Goal: Information Seeking & Learning: Learn about a topic

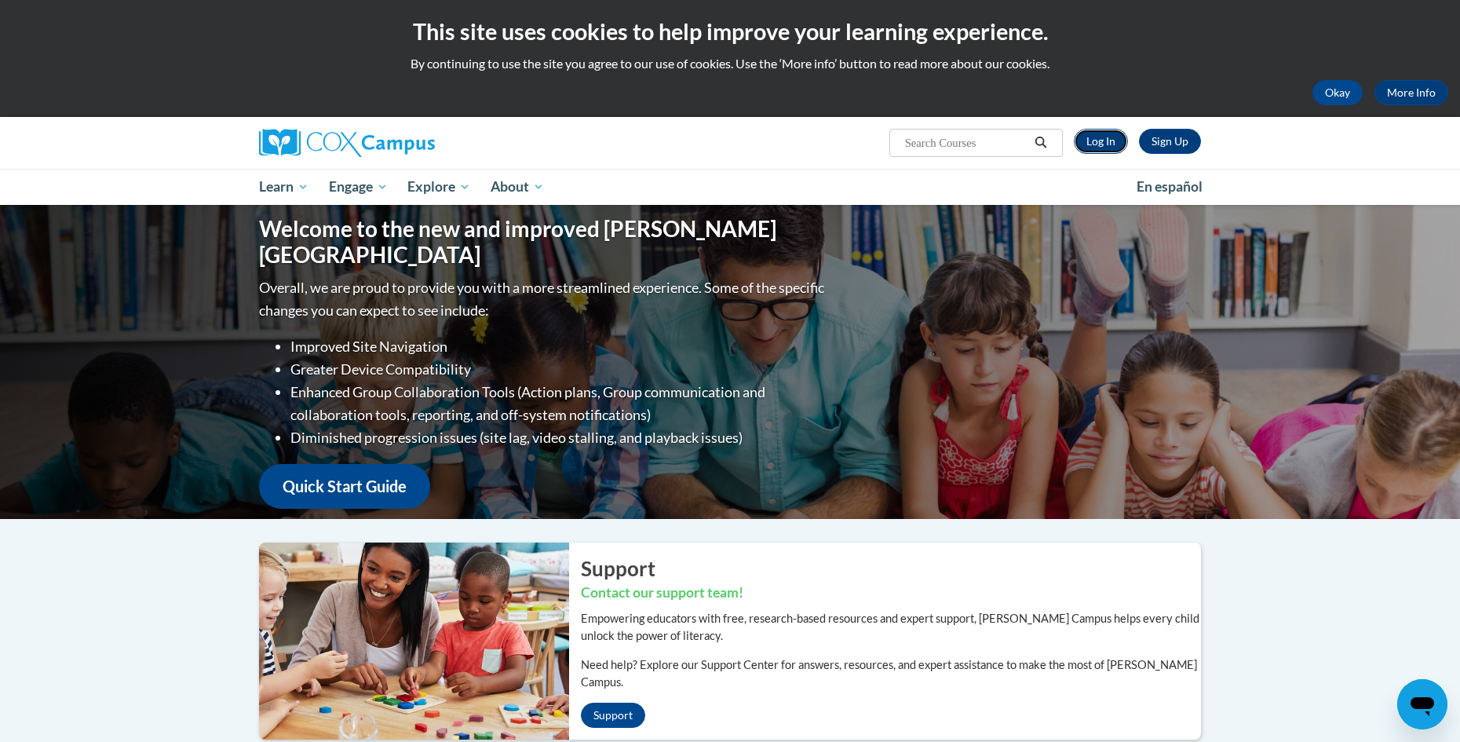
click at [1088, 133] on link "Log In" at bounding box center [1100, 141] width 54 height 25
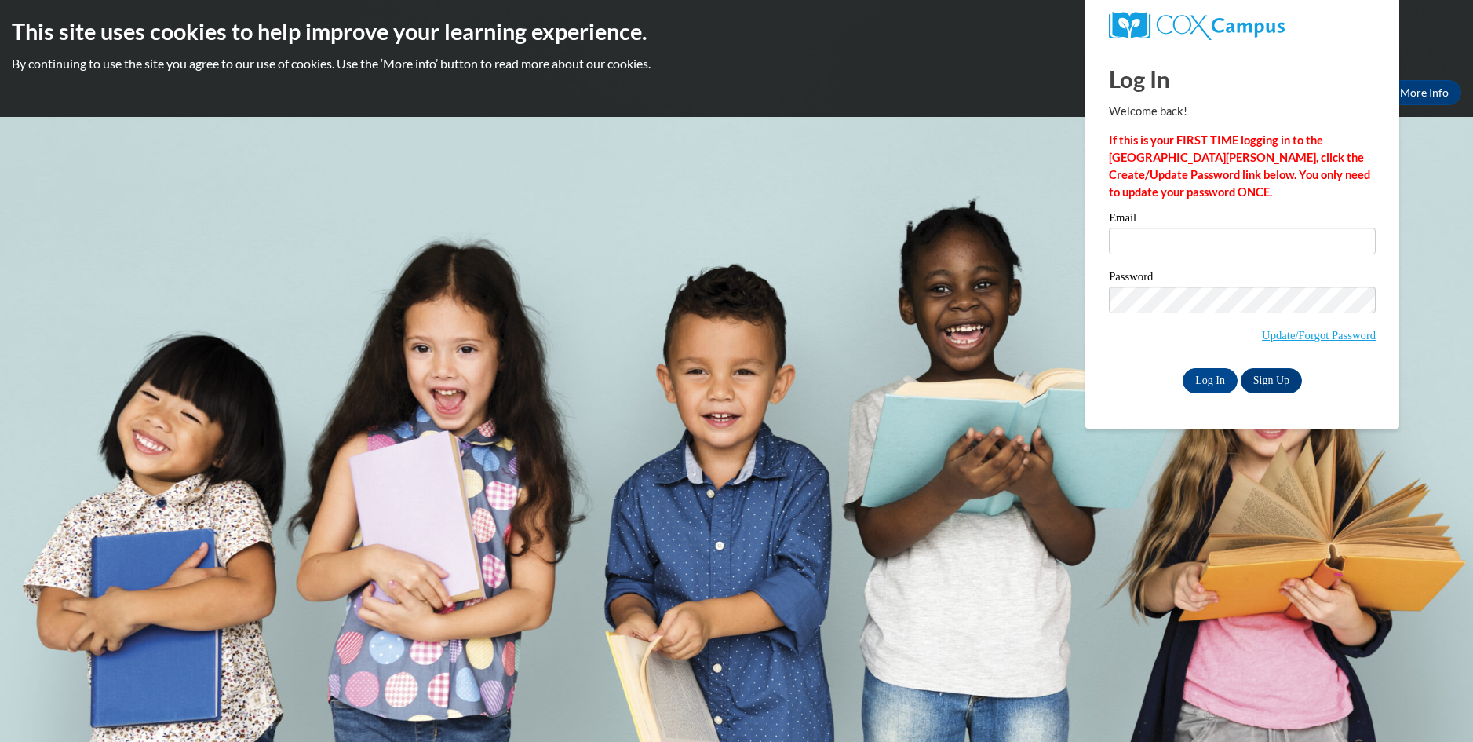
type input "[EMAIL_ADDRESS][DOMAIN_NAME]"
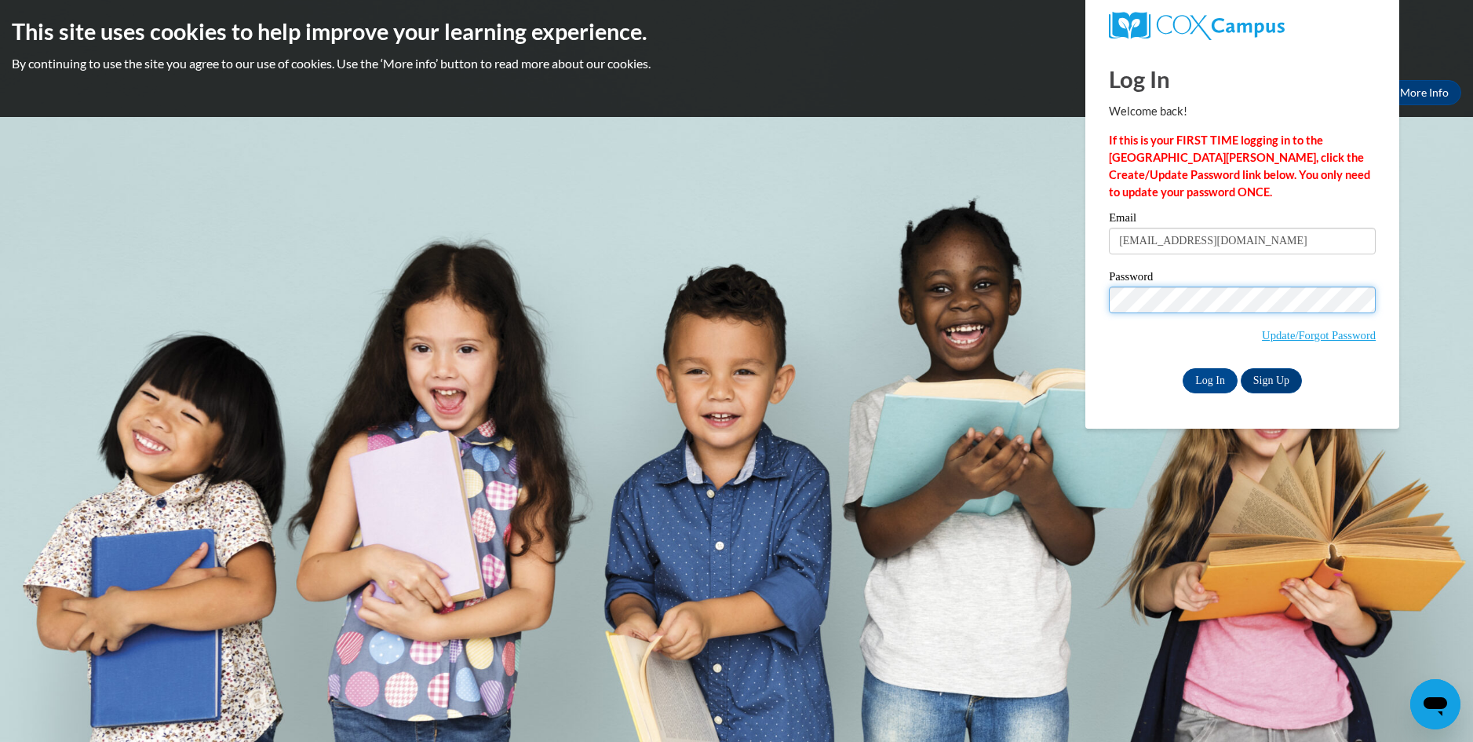
click at [1183, 368] on input "Log In" at bounding box center [1210, 380] width 55 height 25
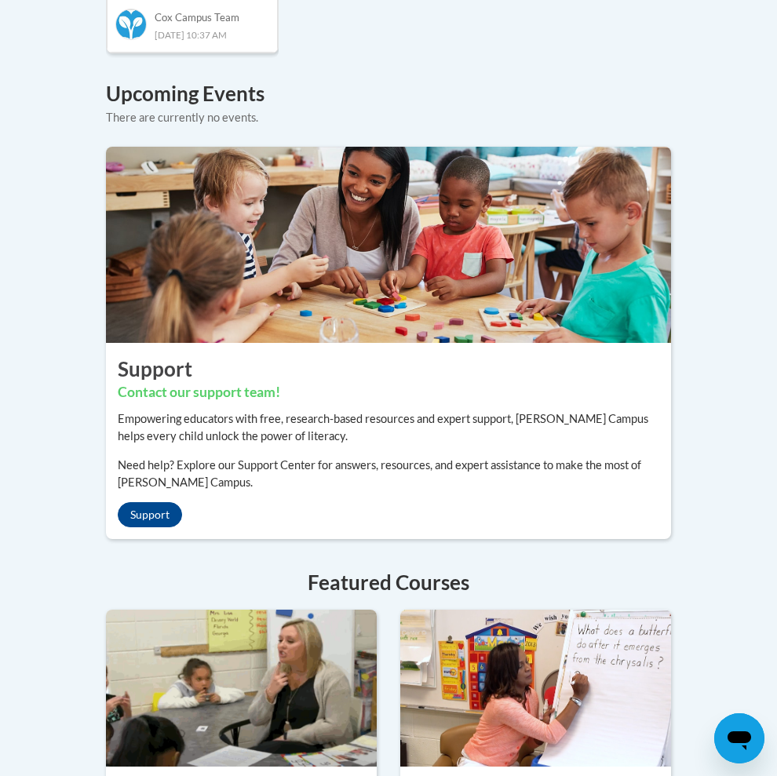
scroll to position [1377, 0]
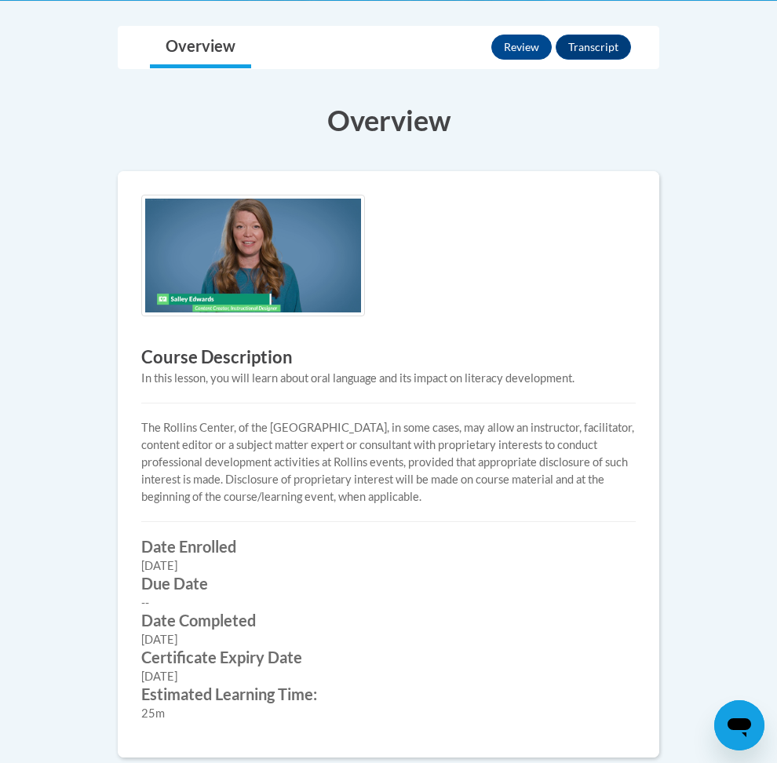
scroll to position [378, 0]
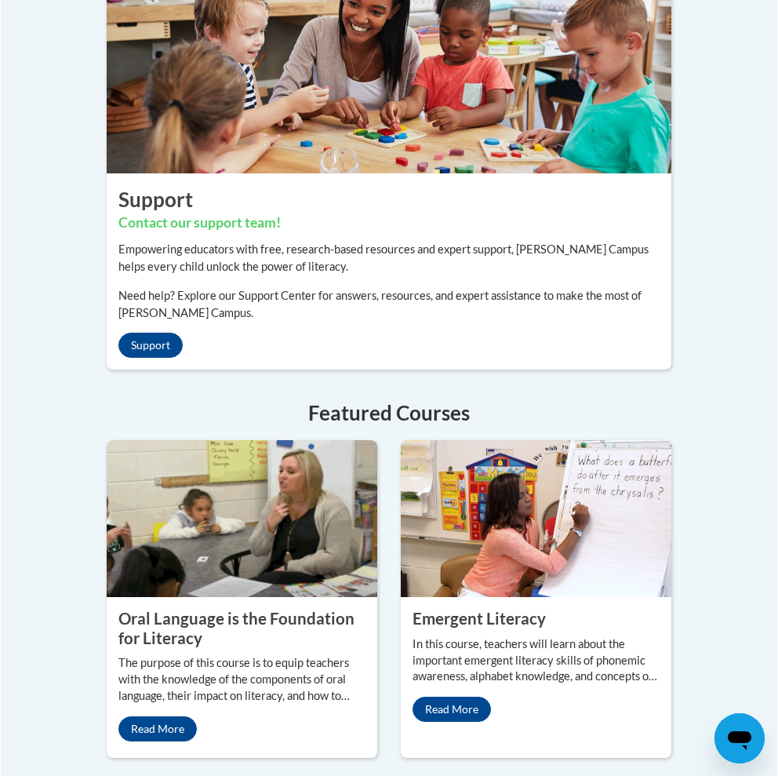
scroll to position [1547, 0]
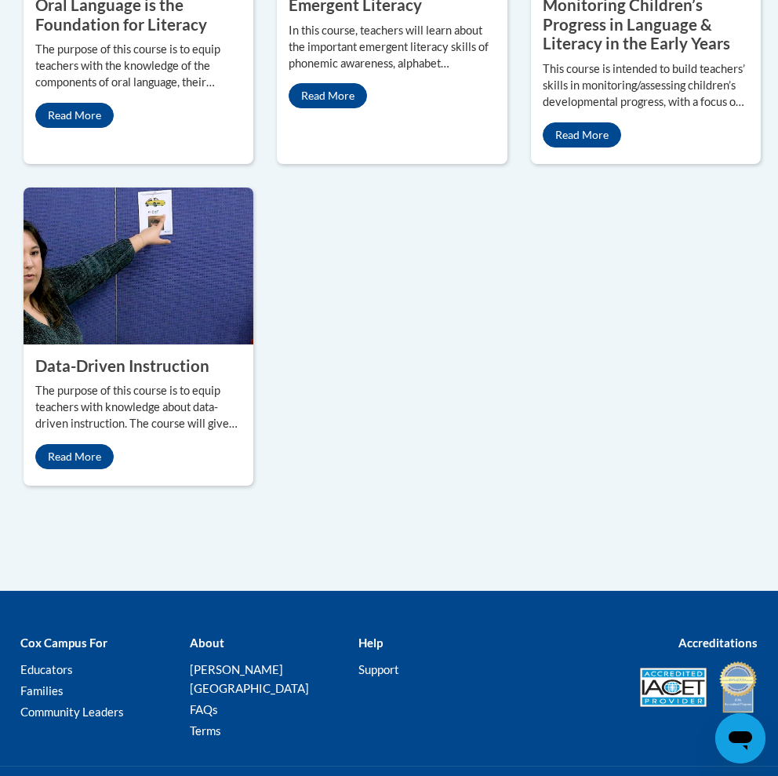
scroll to position [1788, 0]
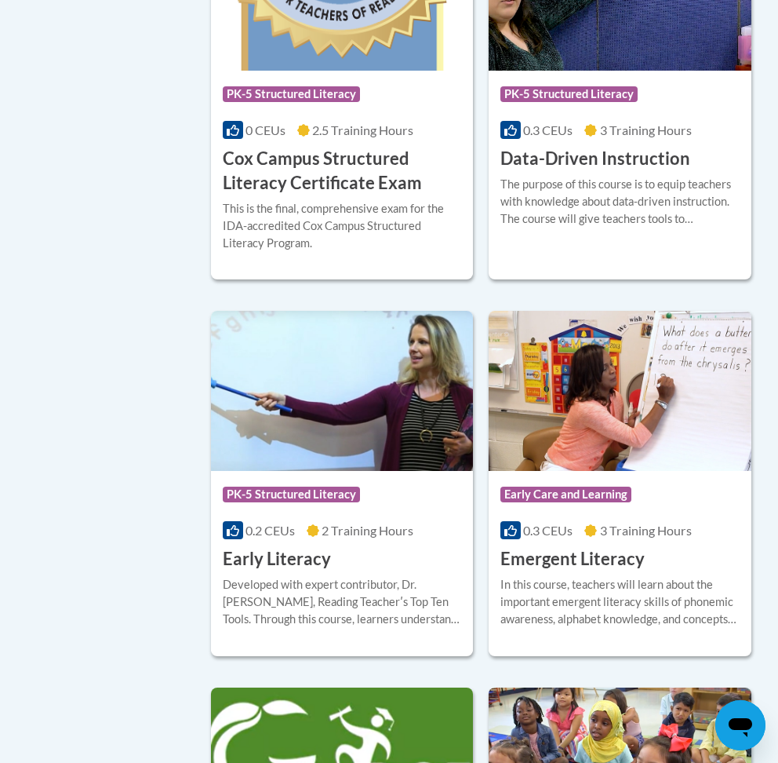
scroll to position [2207, 0]
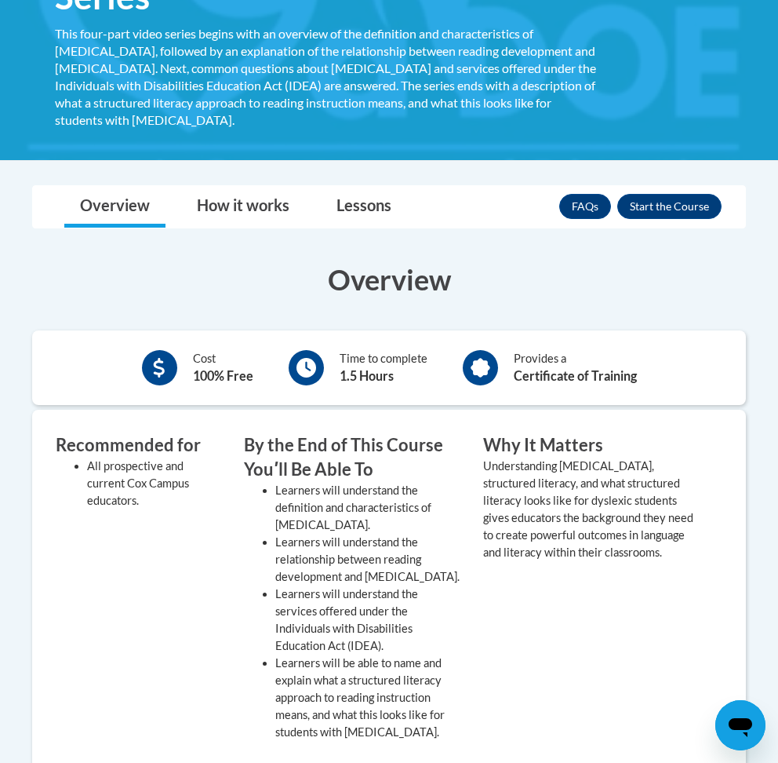
scroll to position [339, 0]
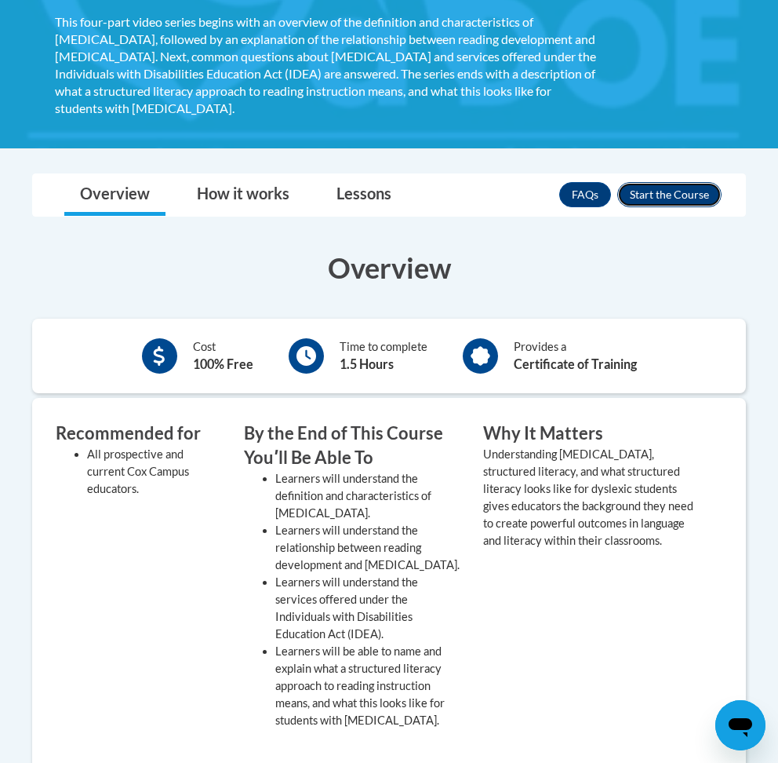
click at [662, 182] on button "Enroll" at bounding box center [670, 194] width 104 height 25
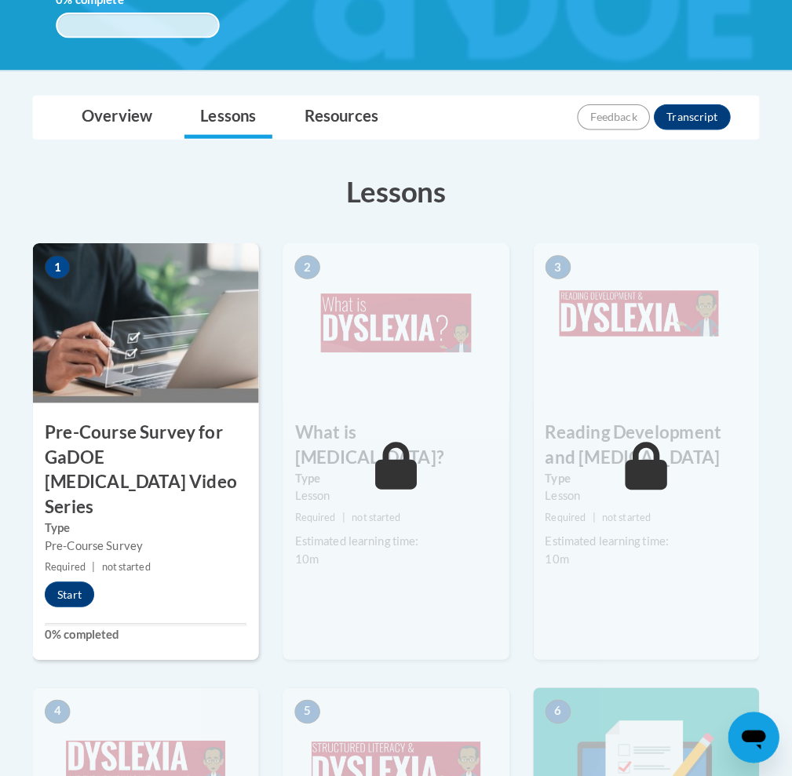
scroll to position [364, 0]
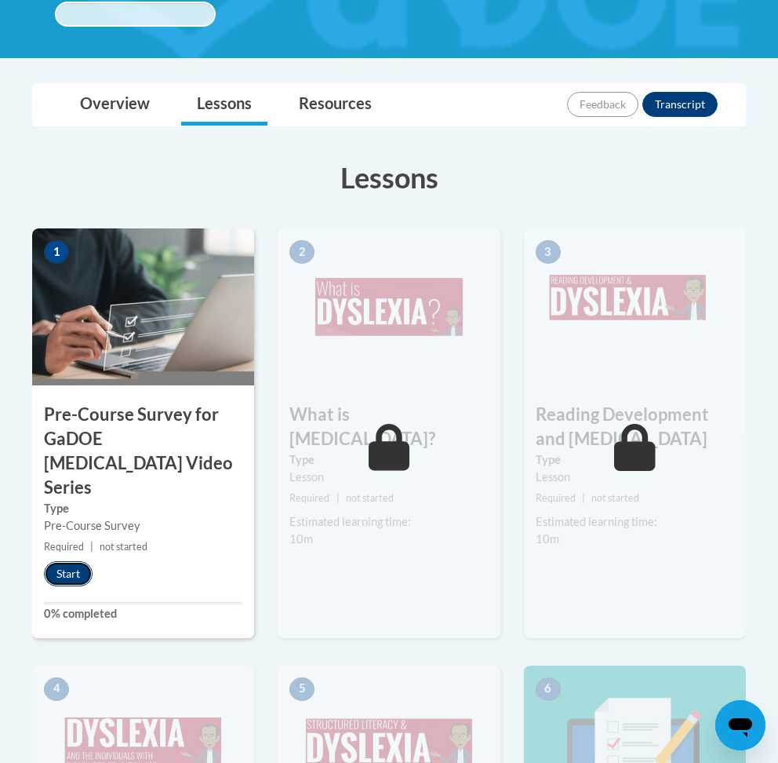
click at [75, 561] on button "Start" at bounding box center [68, 573] width 49 height 25
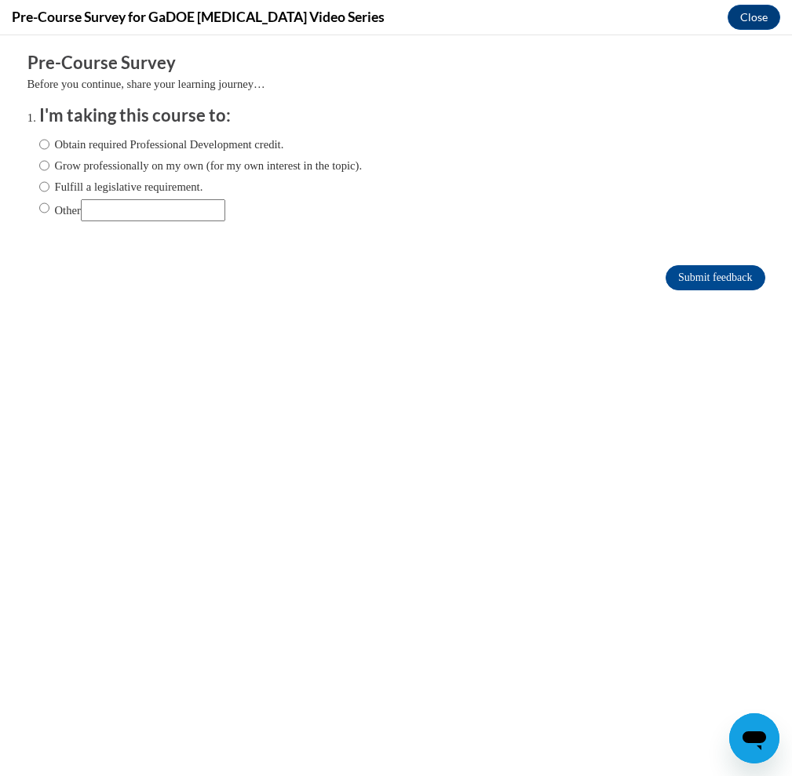
scroll to position [0, 0]
click at [39, 136] on input "Obtain required Professional Development credit." at bounding box center [44, 144] width 10 height 17
radio input "true"
click at [702, 272] on input "Submit feedback" at bounding box center [714, 277] width 99 height 25
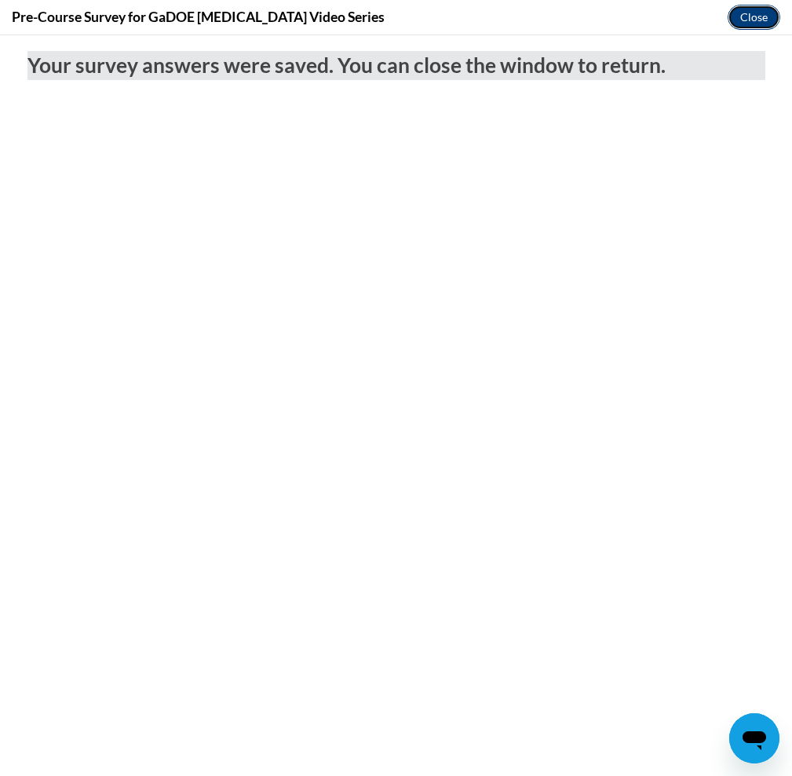
click at [739, 10] on button "Close" at bounding box center [753, 17] width 53 height 25
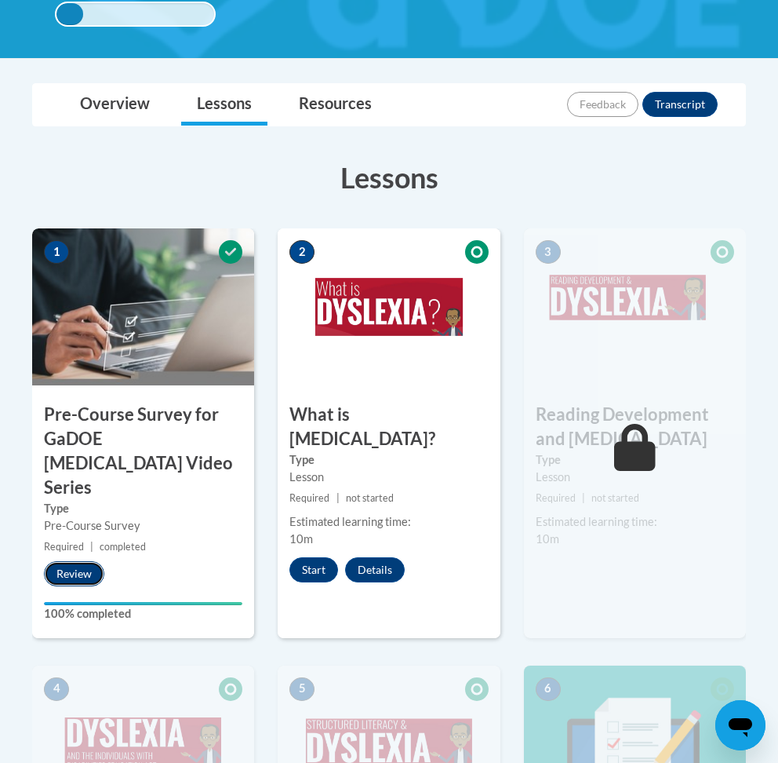
click at [78, 561] on button "Review" at bounding box center [74, 573] width 60 height 25
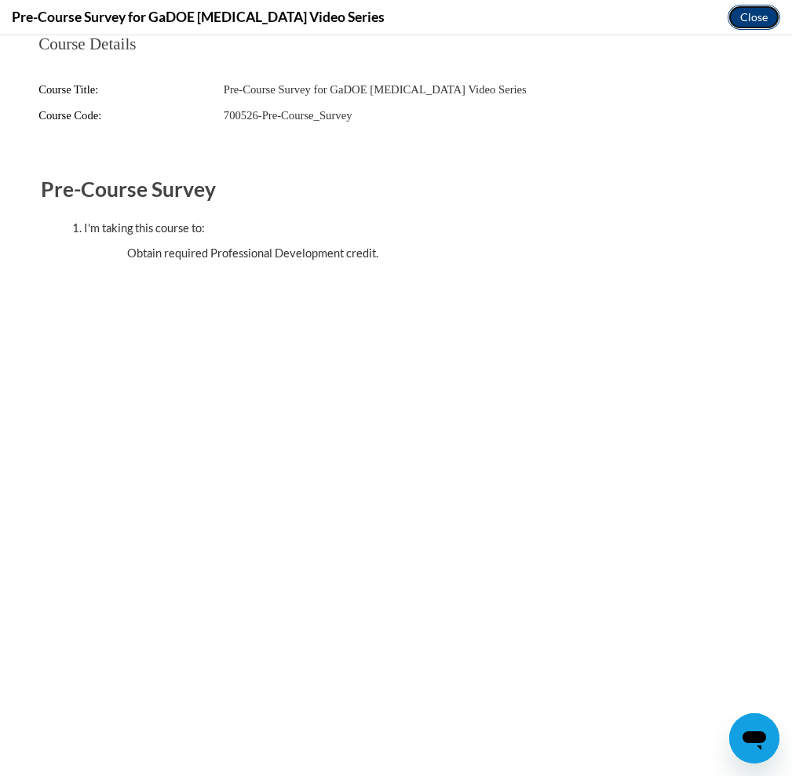
click at [749, 16] on button "Close" at bounding box center [753, 17] width 53 height 25
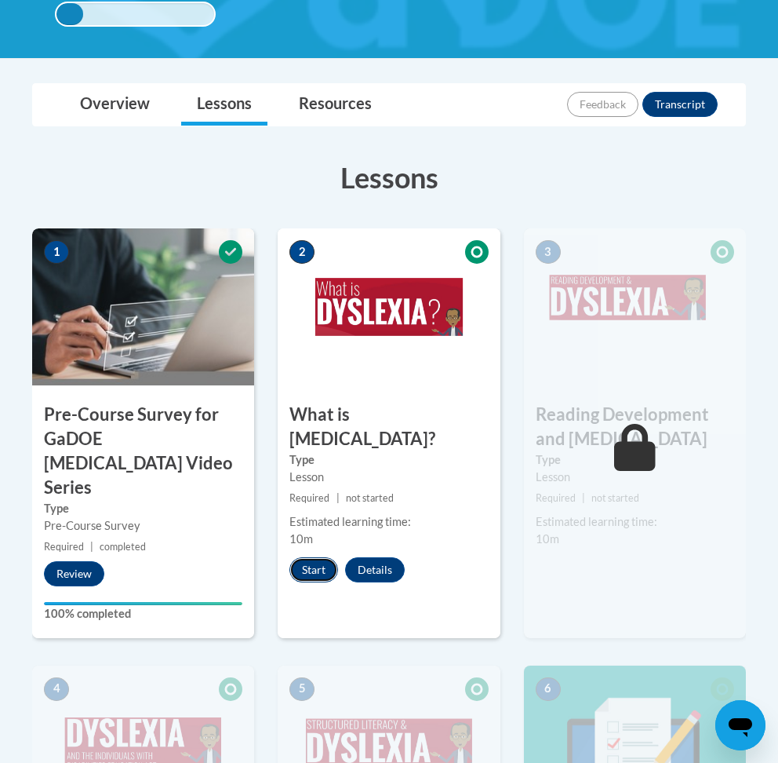
click at [308, 557] on button "Start" at bounding box center [314, 569] width 49 height 25
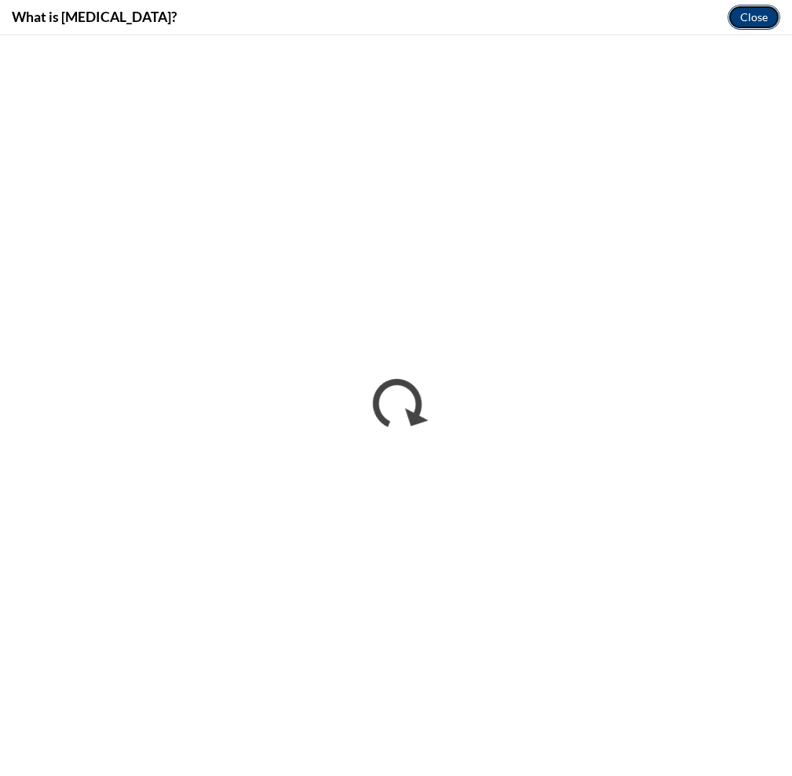
click at [766, 13] on button "Close" at bounding box center [753, 17] width 53 height 25
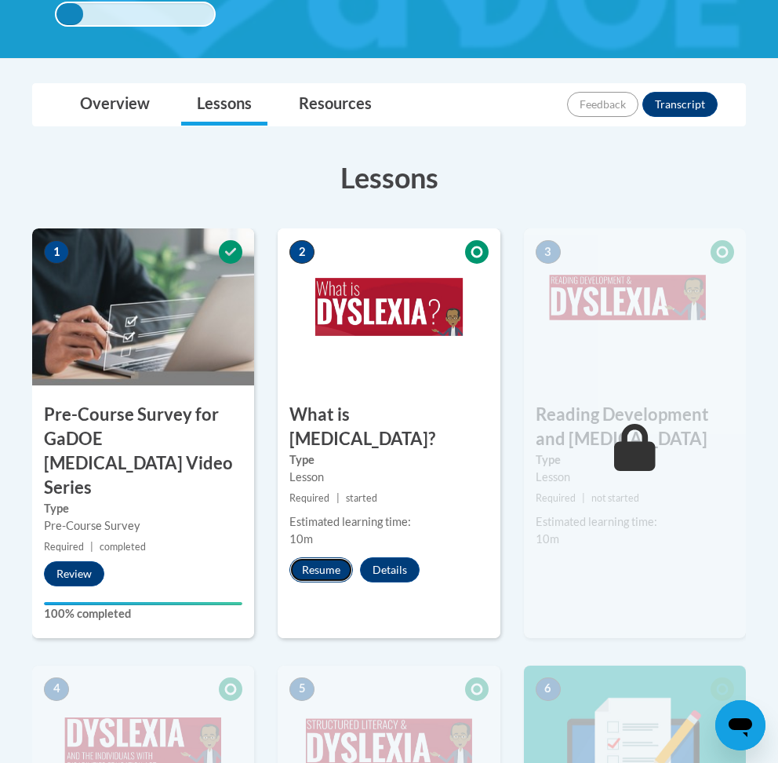
click at [315, 557] on button "Resume" at bounding box center [322, 569] width 64 height 25
